Goal: Task Accomplishment & Management: Use online tool/utility

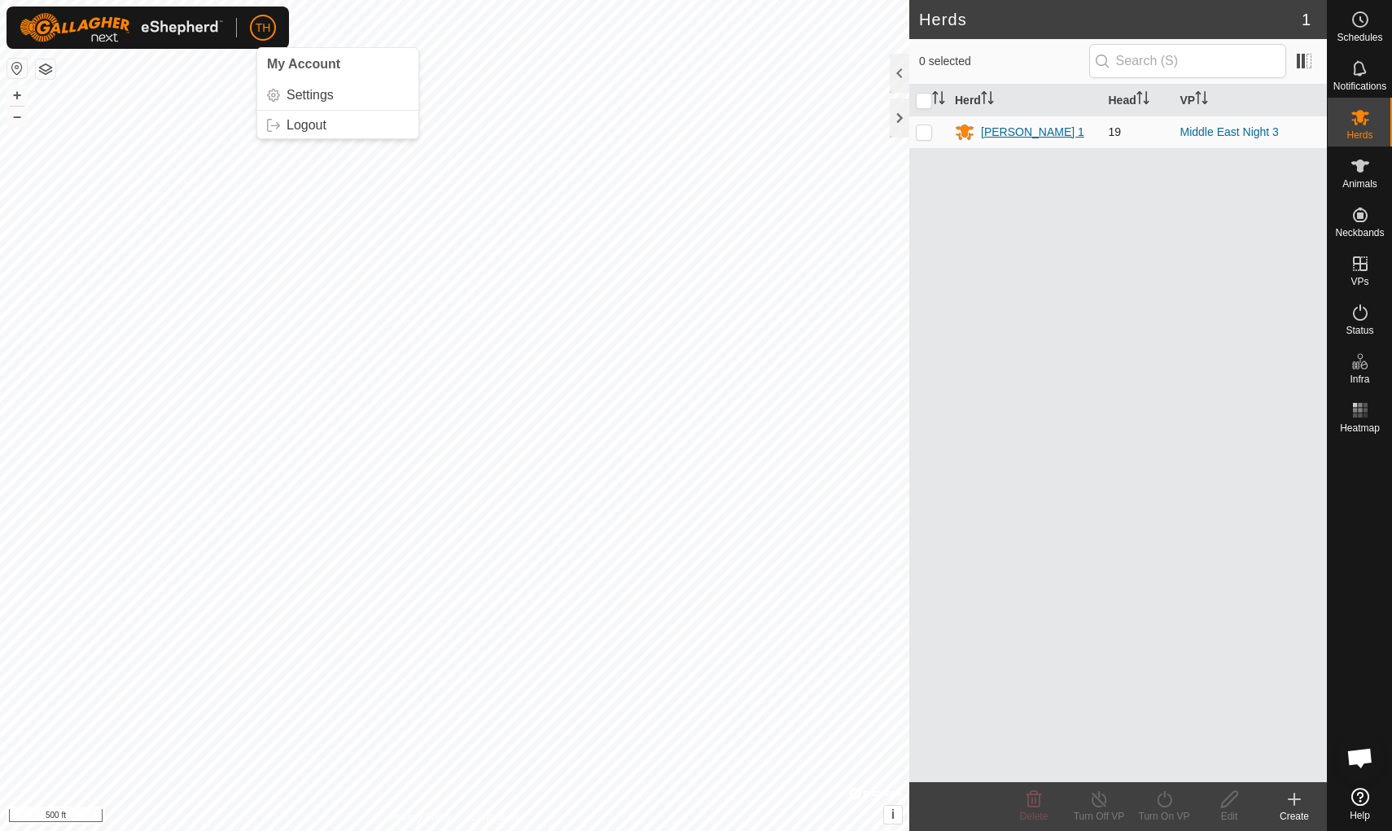
click at [1000, 134] on div "[PERSON_NAME] 1" at bounding box center [1032, 132] width 103 height 17
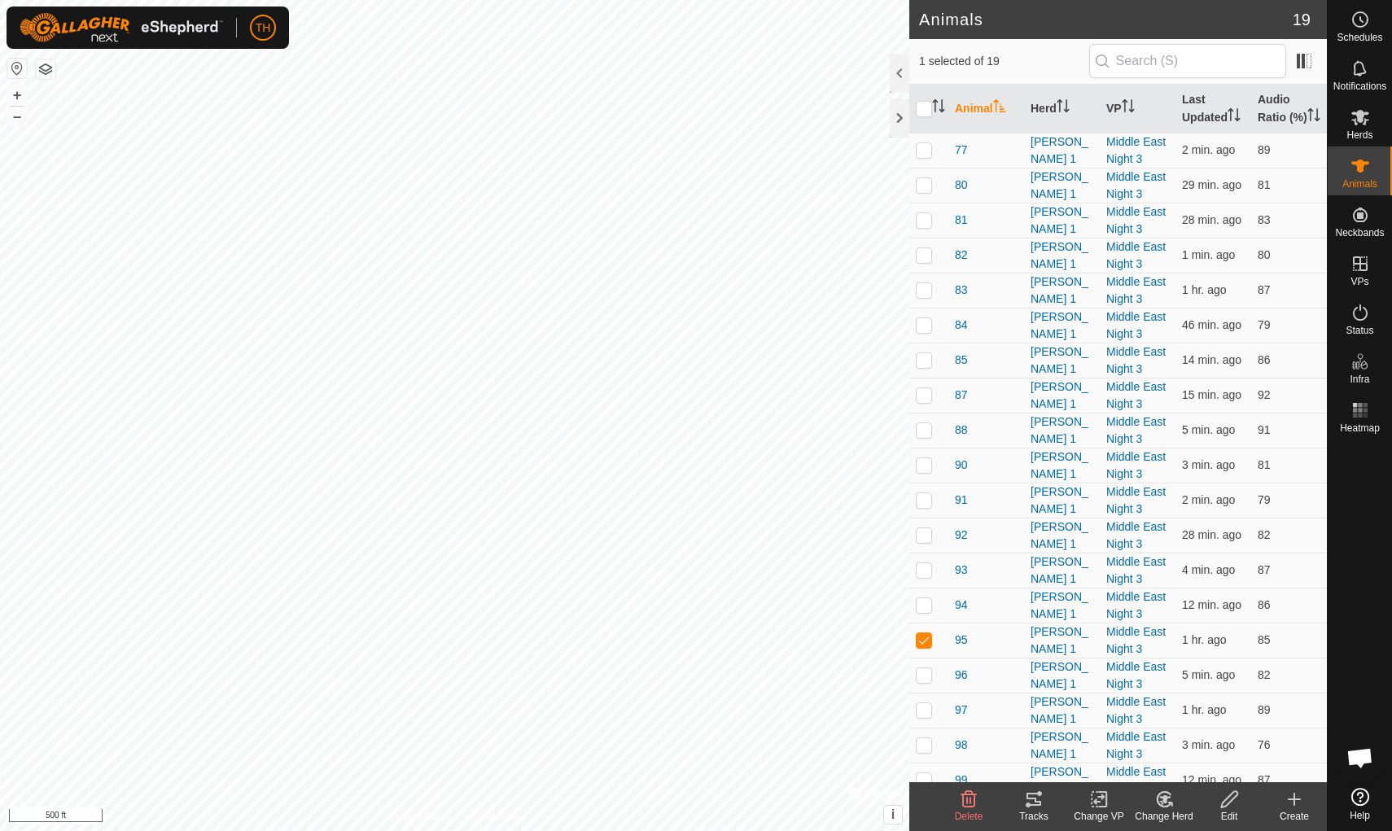
click at [1033, 722] on icon at bounding box center [1034, 799] width 15 height 13
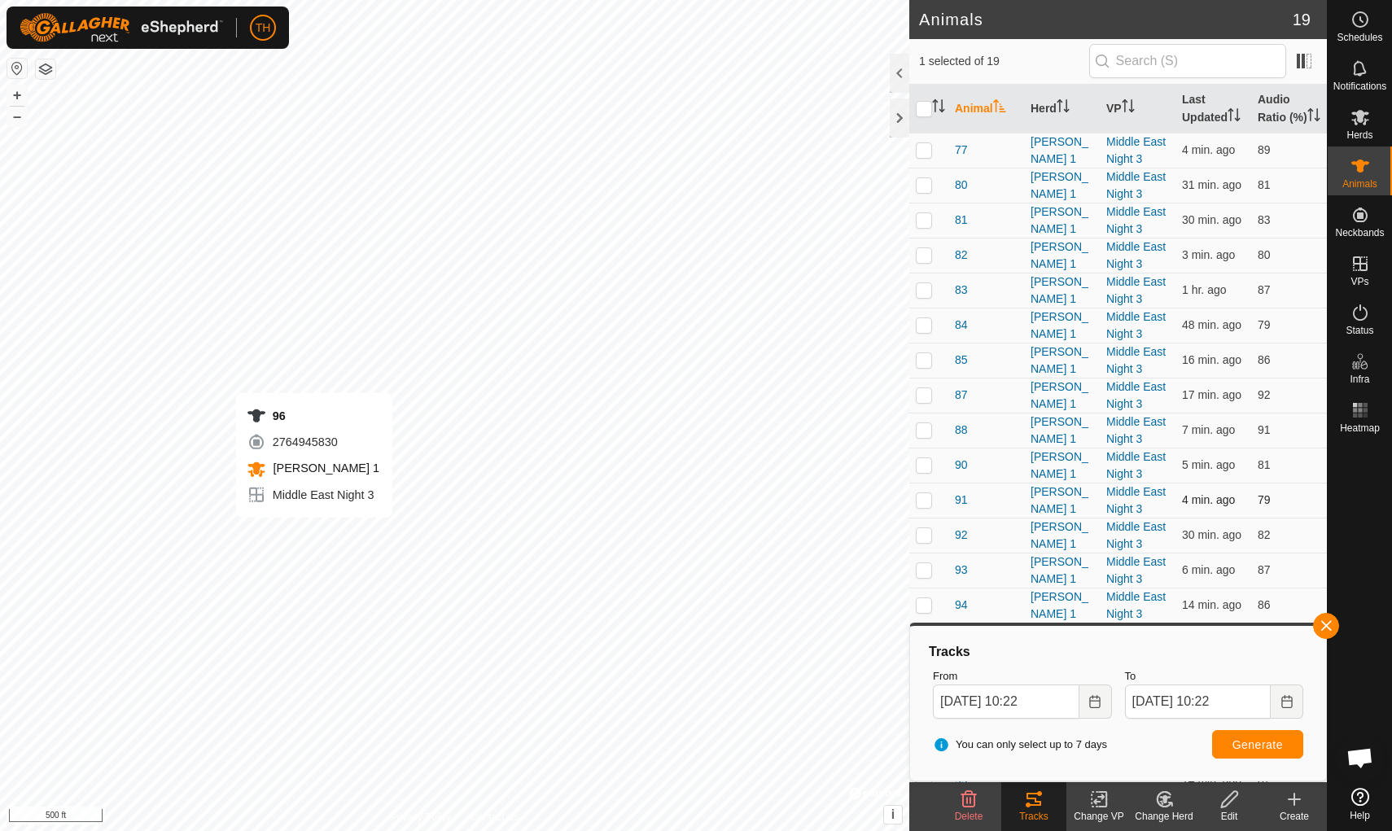
checkbox input "false"
click at [1077, 722] on span "Generate" at bounding box center [1258, 745] width 50 height 13
checkbox input "false"
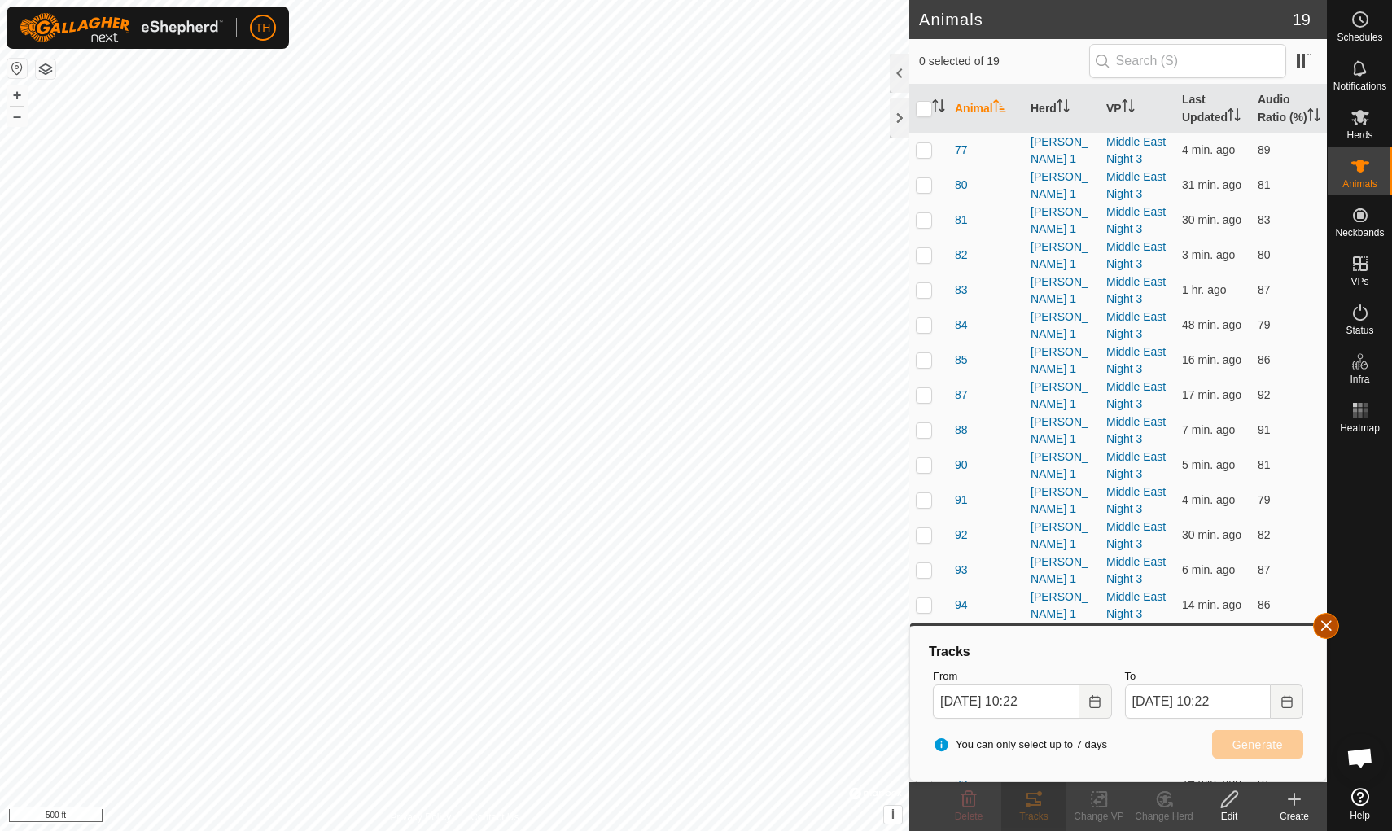
click at [1077, 630] on span "button" at bounding box center [1326, 626] width 13 height 13
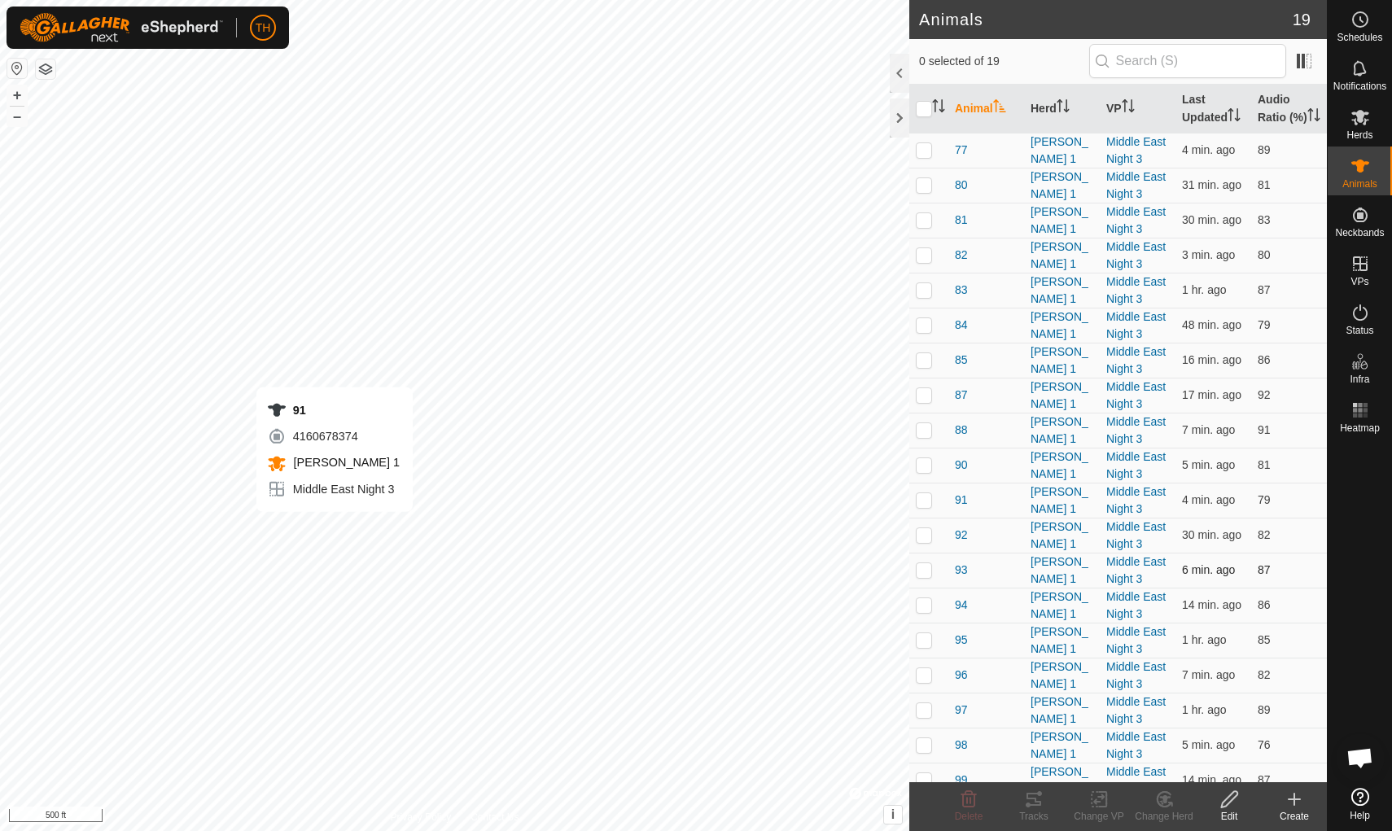
checkbox input "true"
click at [1032, 722] on icon at bounding box center [1034, 800] width 20 height 20
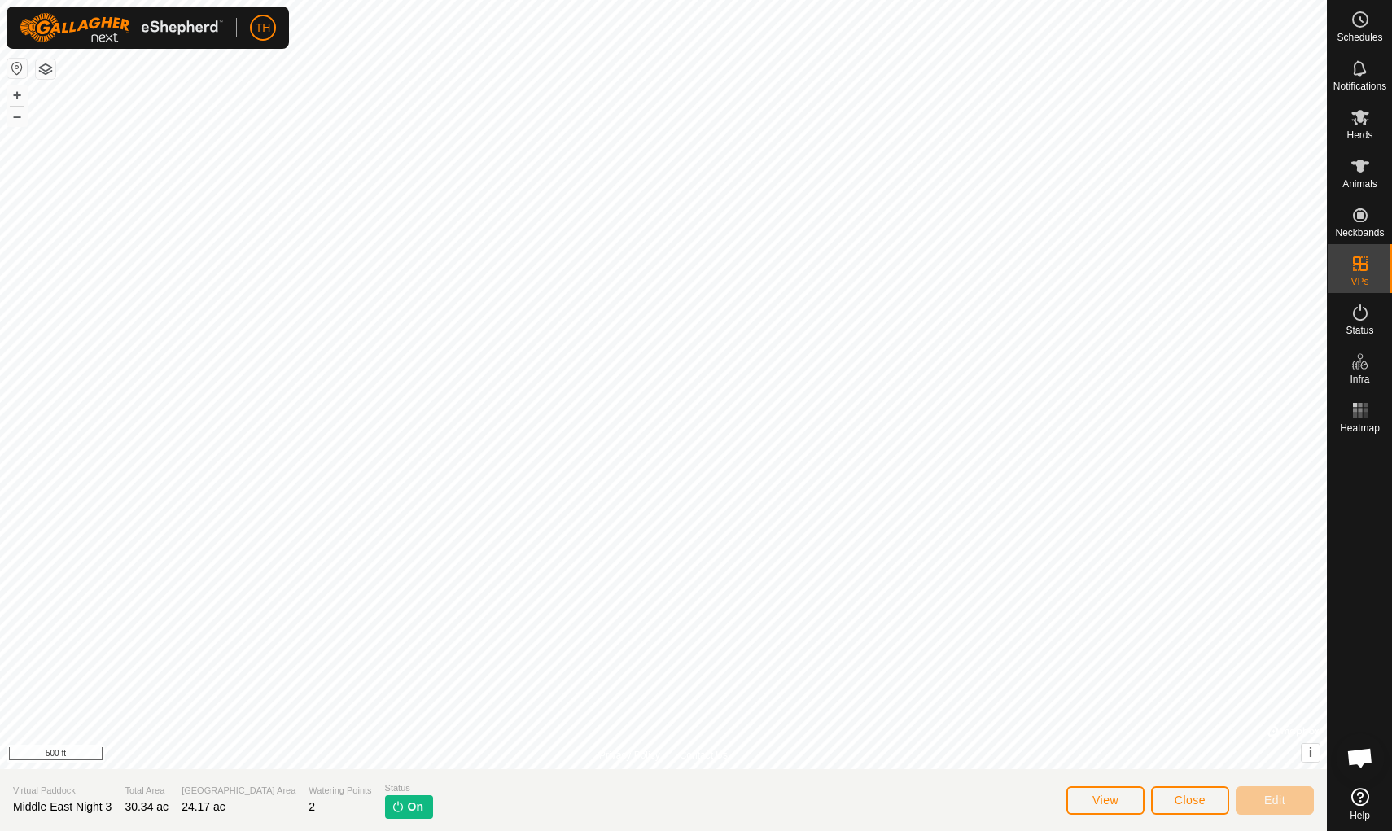
click at [1077, 722] on span "Close" at bounding box center [1190, 800] width 31 height 13
